Goal: Transaction & Acquisition: Subscribe to service/newsletter

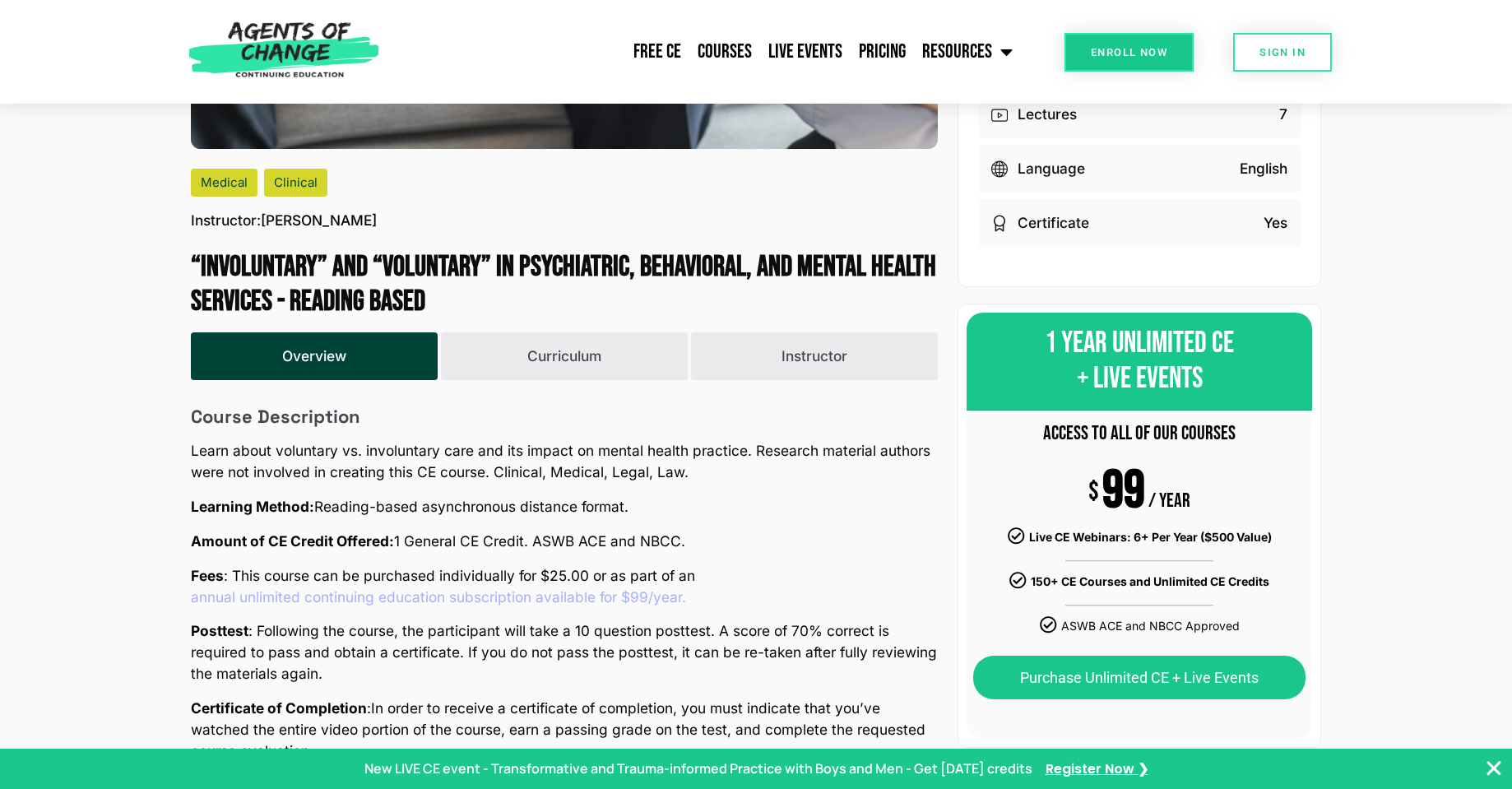
scroll to position [493, 0]
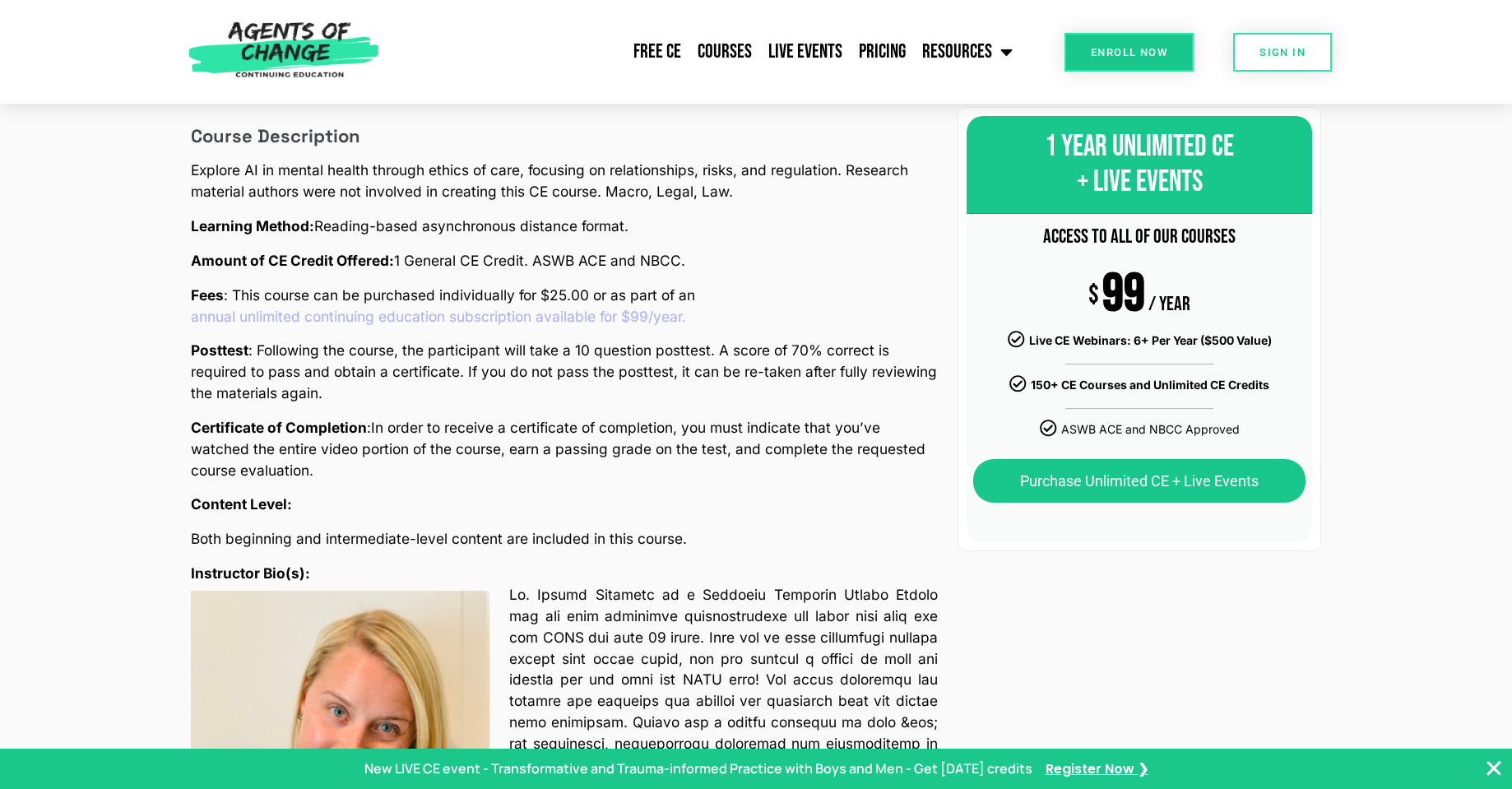
scroll to position [658, 0]
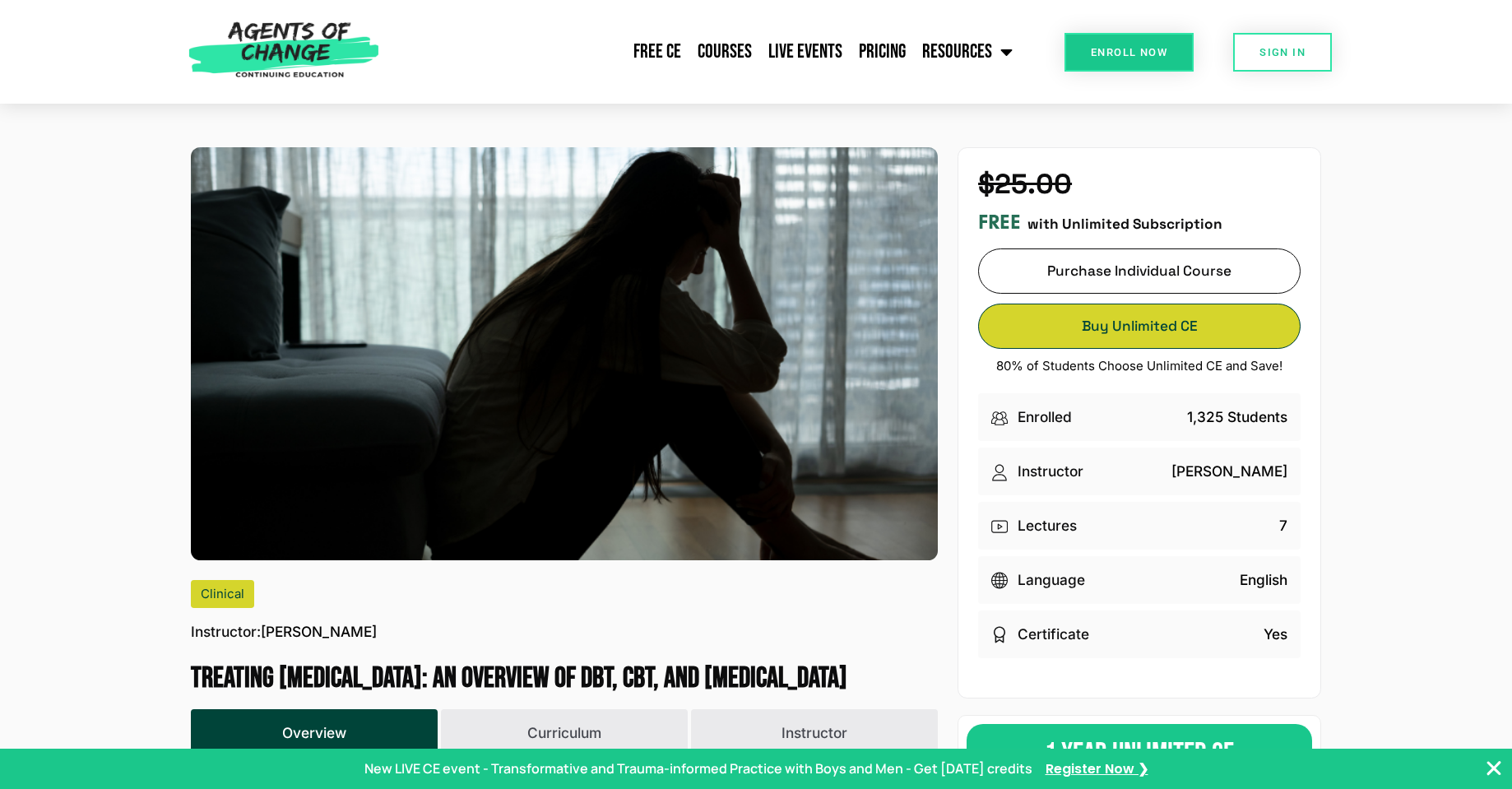
click at [1153, 329] on link "Buy Unlimited CE Buy Unlimited CE" at bounding box center [1139, 326] width 323 height 45
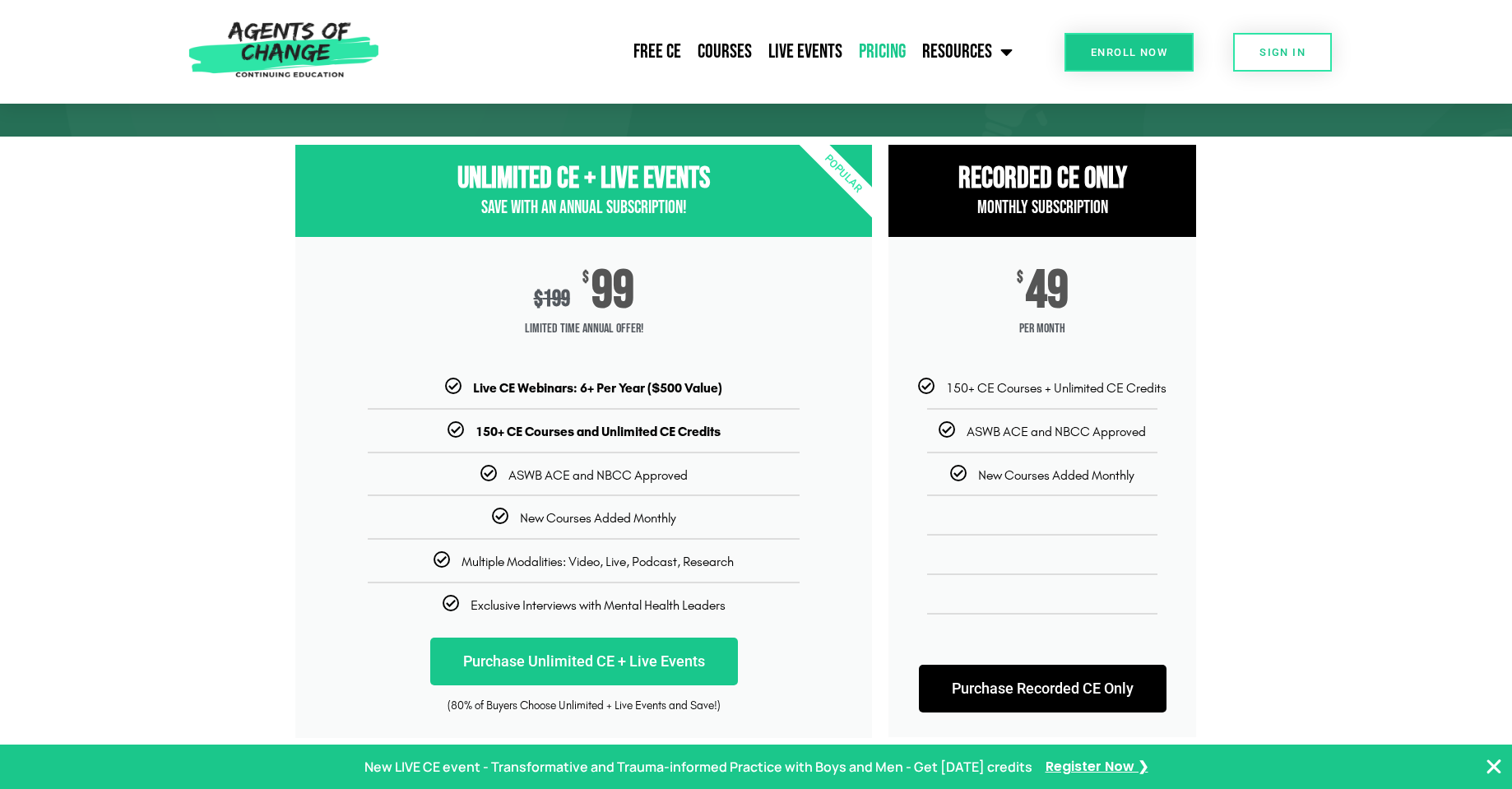
scroll to position [82, 0]
